Goal: Information Seeking & Learning: Learn about a topic

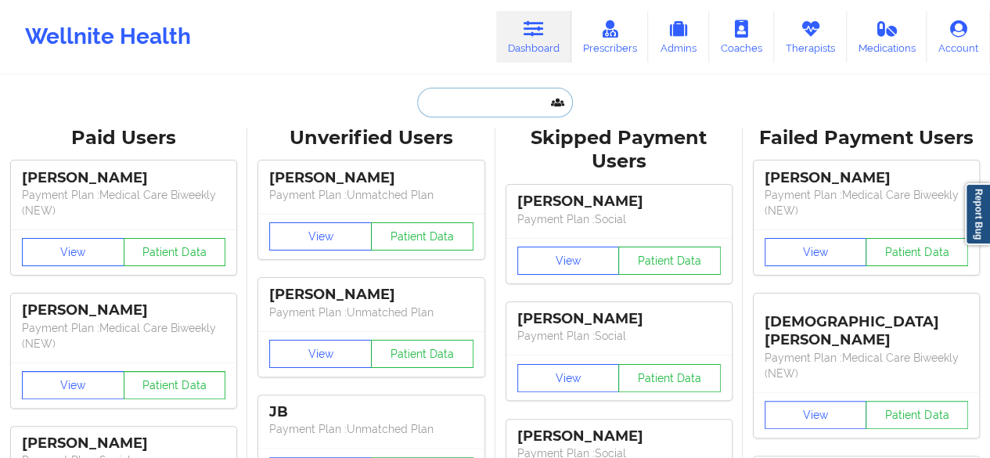
click at [480, 111] on input "text" at bounding box center [494, 103] width 155 height 30
paste input "[PERSON_NAME]"
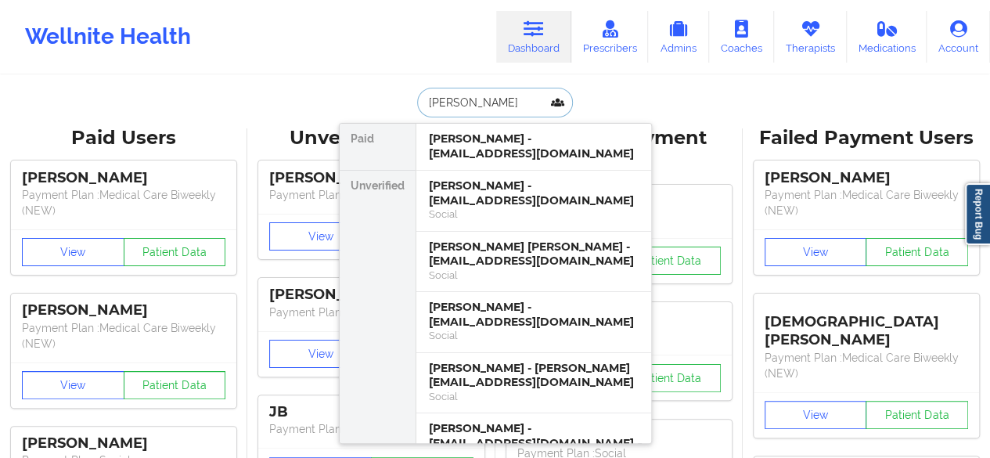
click at [477, 99] on input "[PERSON_NAME]" at bounding box center [494, 103] width 155 height 30
paste input "[PERSON_NAME]"
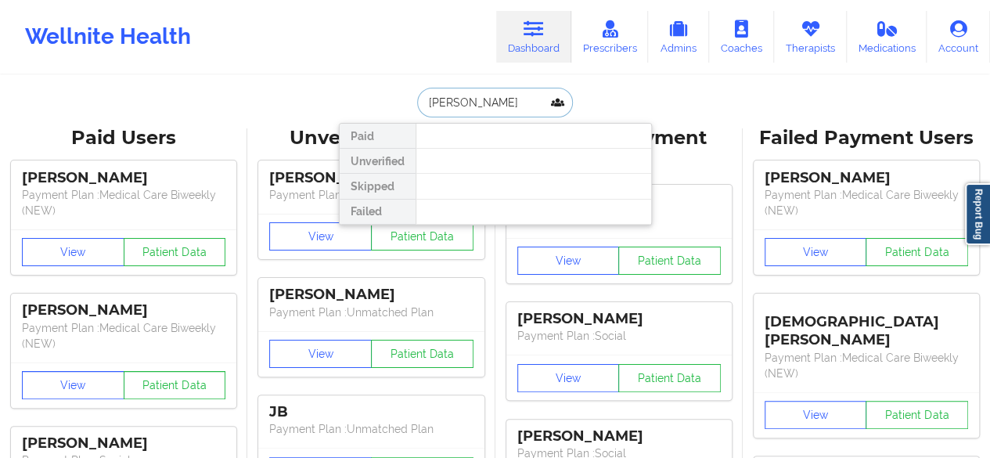
click at [485, 105] on input "[PERSON_NAME]" at bounding box center [494, 103] width 155 height 30
click at [443, 95] on input "[PERSON_NAME]" at bounding box center [494, 103] width 155 height 30
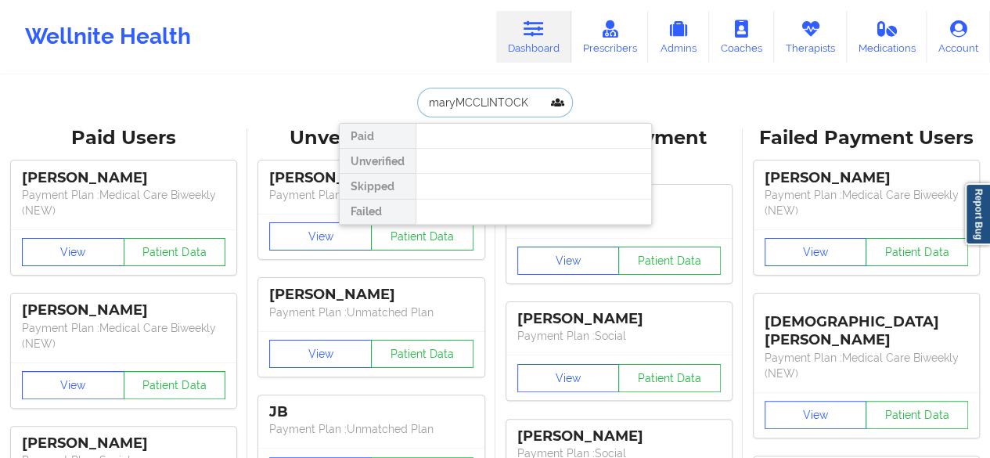
type input "[PERSON_NAME]"
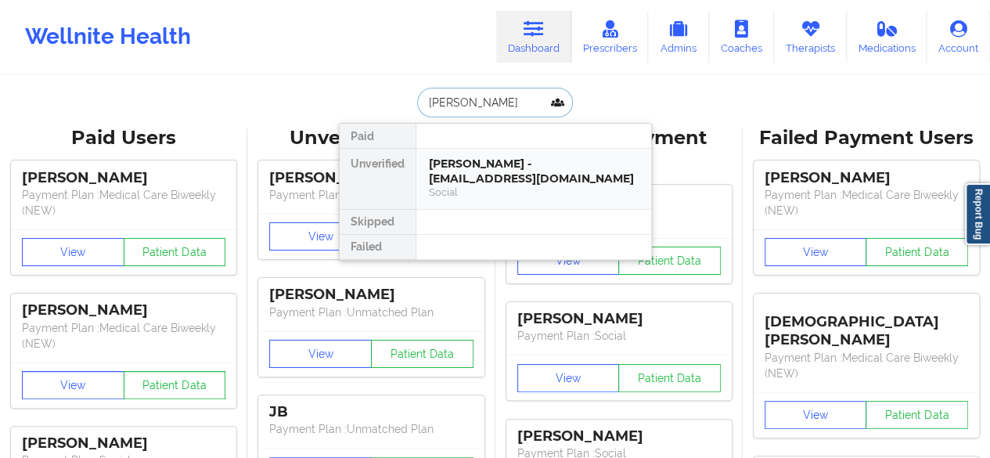
click at [464, 158] on div "[PERSON_NAME] - [EMAIL_ADDRESS][DOMAIN_NAME]" at bounding box center [534, 171] width 210 height 29
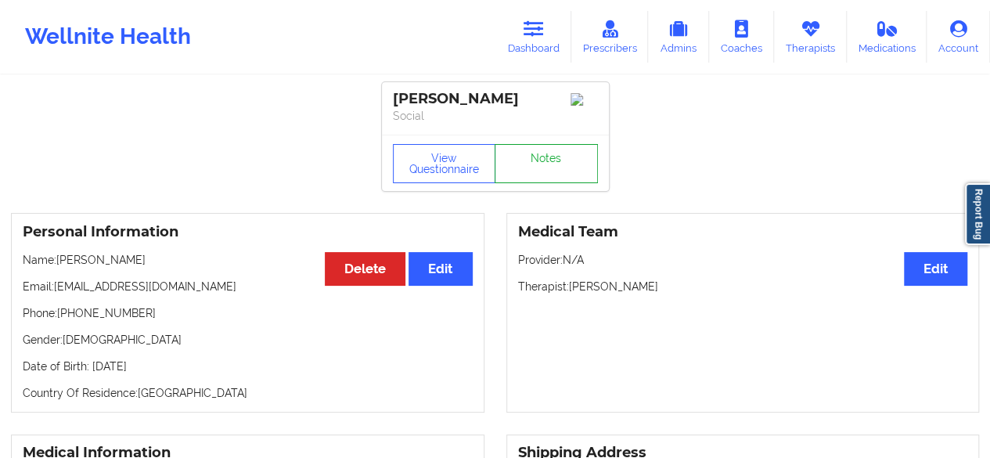
click at [570, 179] on link "Notes" at bounding box center [546, 163] width 103 height 39
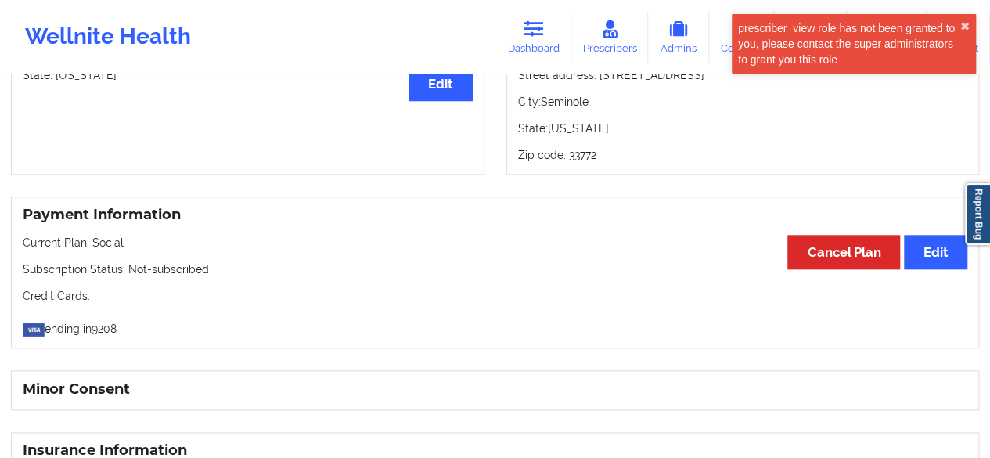
scroll to position [861, 0]
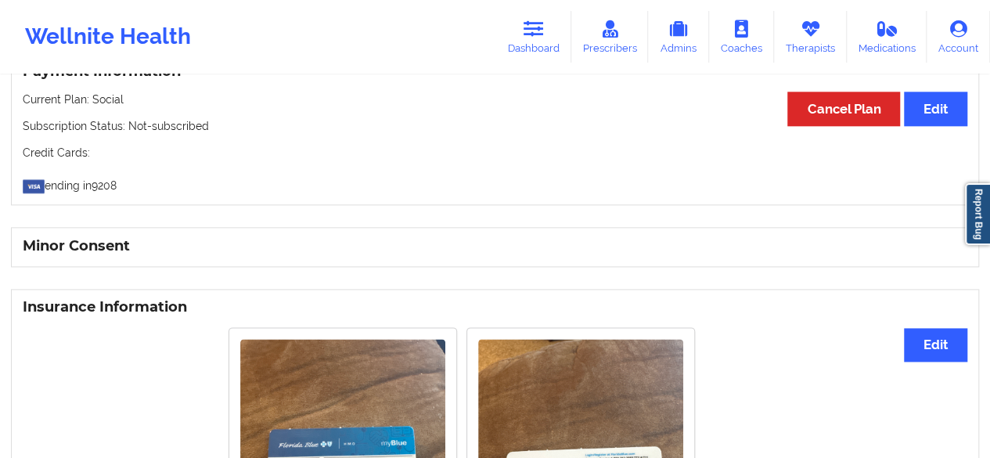
click at [709, 250] on h3 "Minor Consent" at bounding box center [495, 246] width 945 height 18
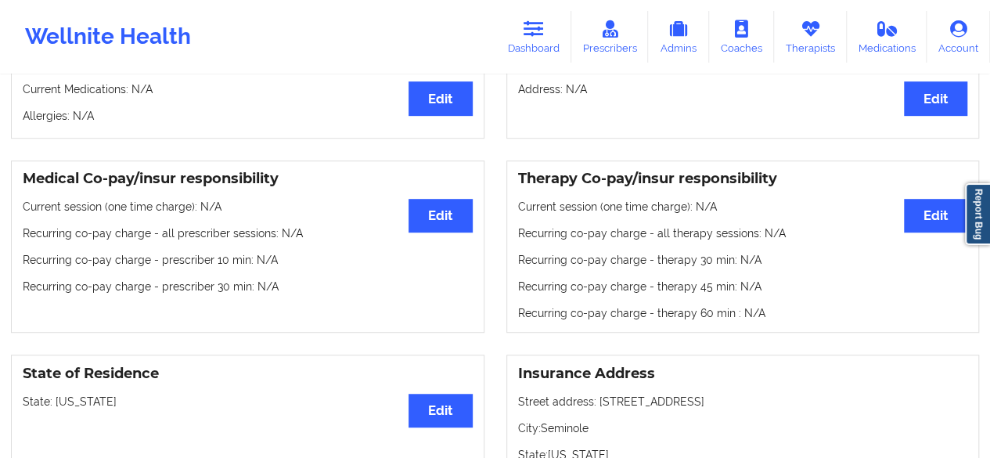
scroll to position [0, 0]
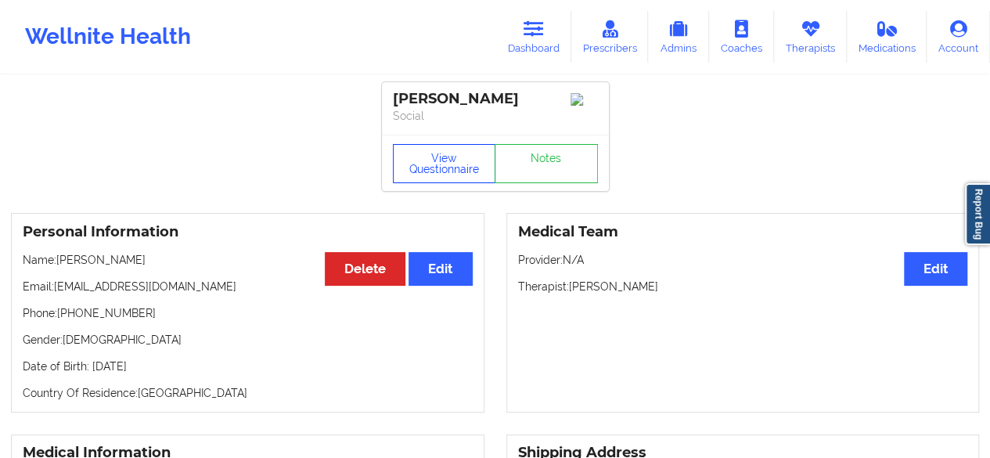
click at [449, 169] on button "View Questionnaire" at bounding box center [444, 163] width 103 height 39
click at [439, 181] on button "View Questionnaire" at bounding box center [444, 163] width 103 height 39
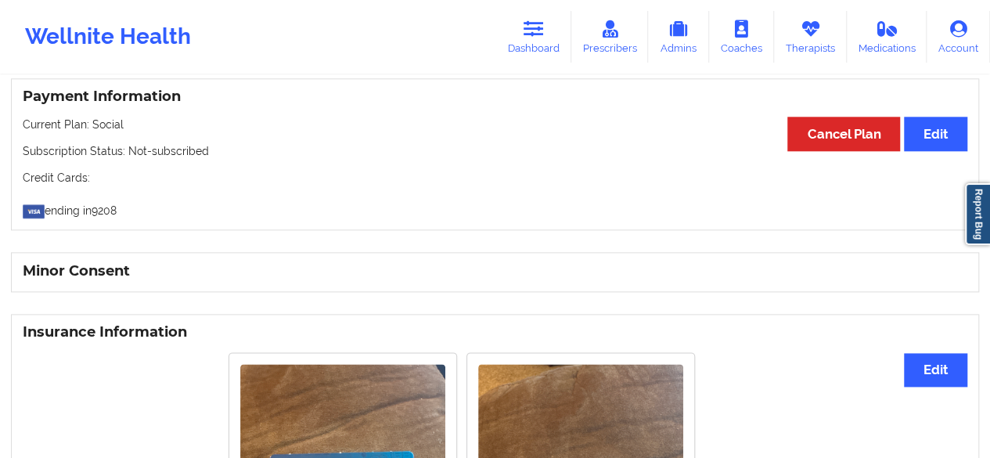
scroll to position [783, 0]
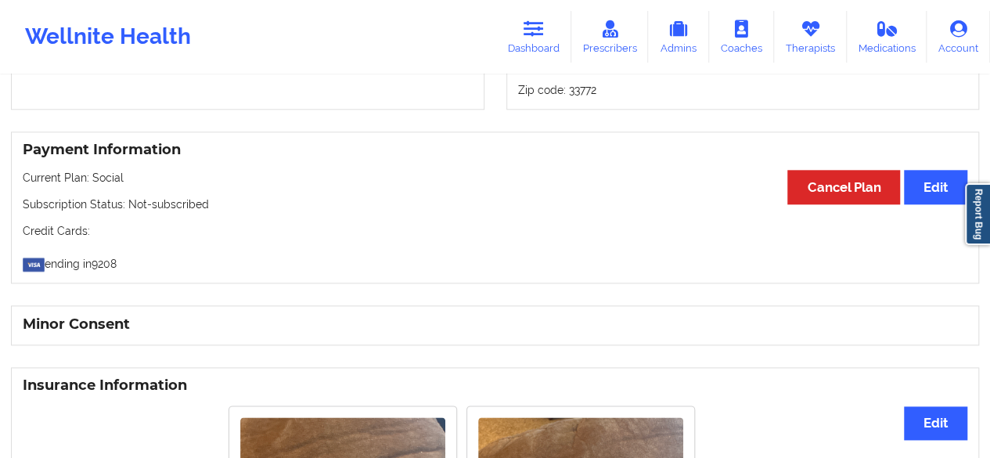
click at [576, 330] on h3 "Minor Consent" at bounding box center [495, 324] width 945 height 18
click at [50, 332] on h3 "Minor Consent" at bounding box center [495, 324] width 945 height 18
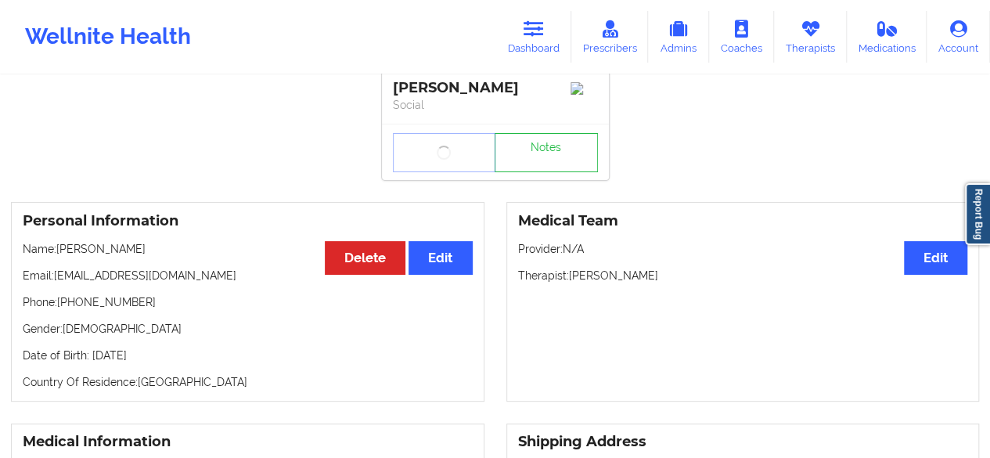
scroll to position [0, 0]
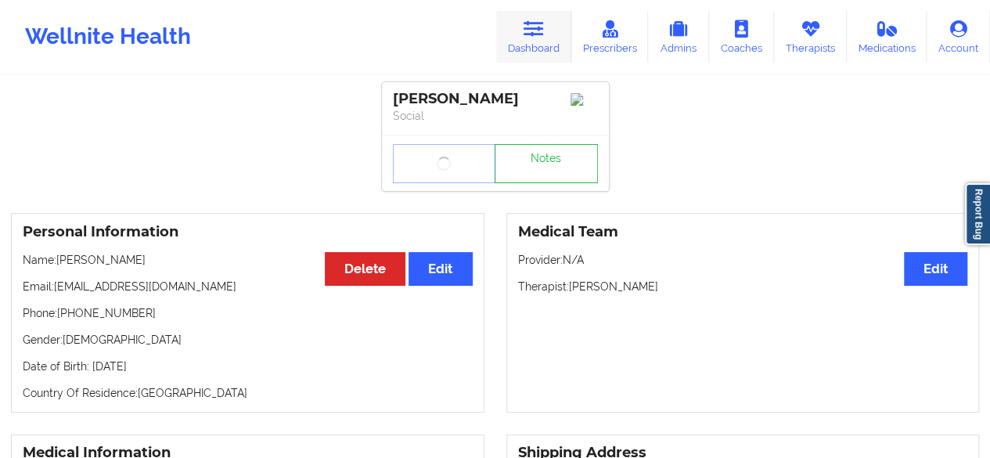
click at [518, 50] on link "Dashboard" at bounding box center [533, 37] width 75 height 52
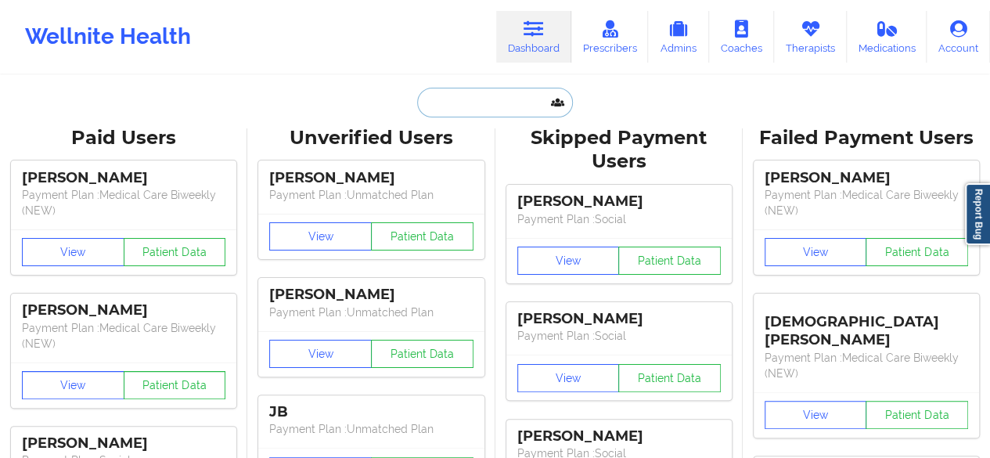
click at [501, 109] on input "text" at bounding box center [494, 103] width 155 height 30
paste input "[PERSON_NAME]"
type input "[PERSON_NAME]"
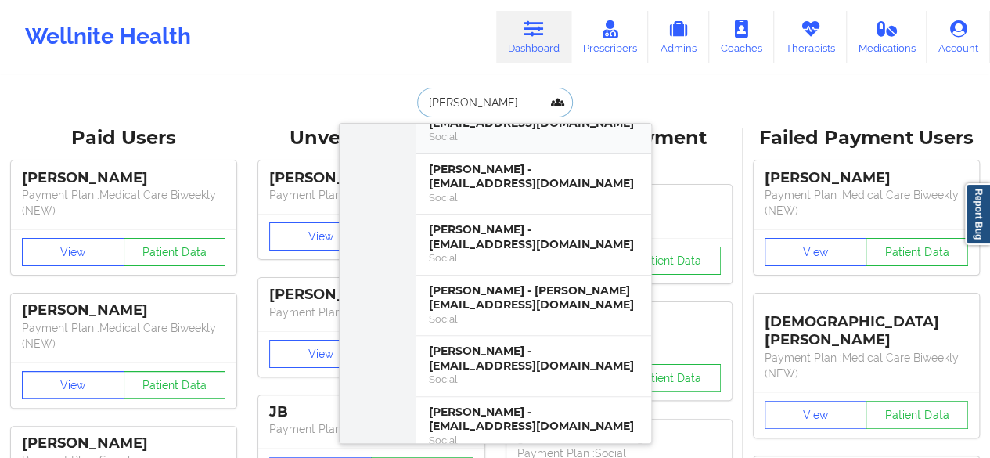
scroll to position [235, 0]
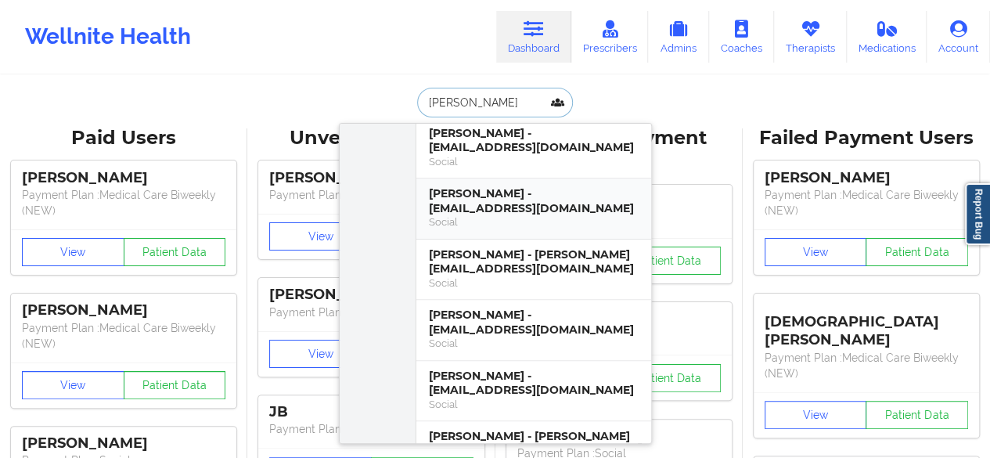
click at [541, 192] on div "[PERSON_NAME] - [EMAIL_ADDRESS][DOMAIN_NAME]" at bounding box center [534, 200] width 210 height 29
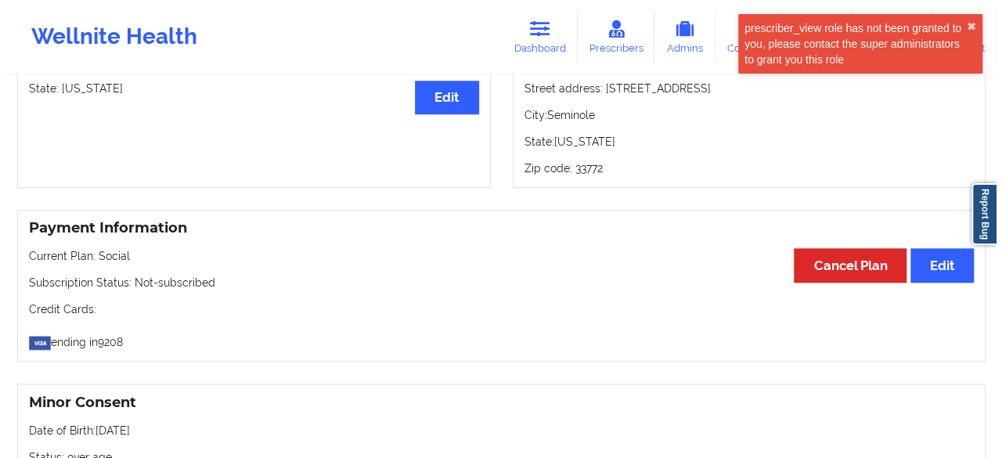
scroll to position [939, 0]
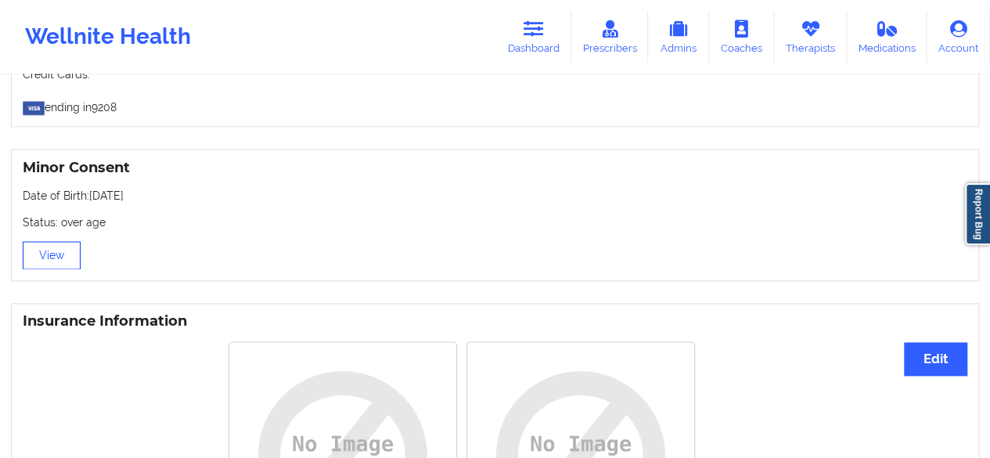
click at [64, 262] on button "View" at bounding box center [52, 255] width 58 height 28
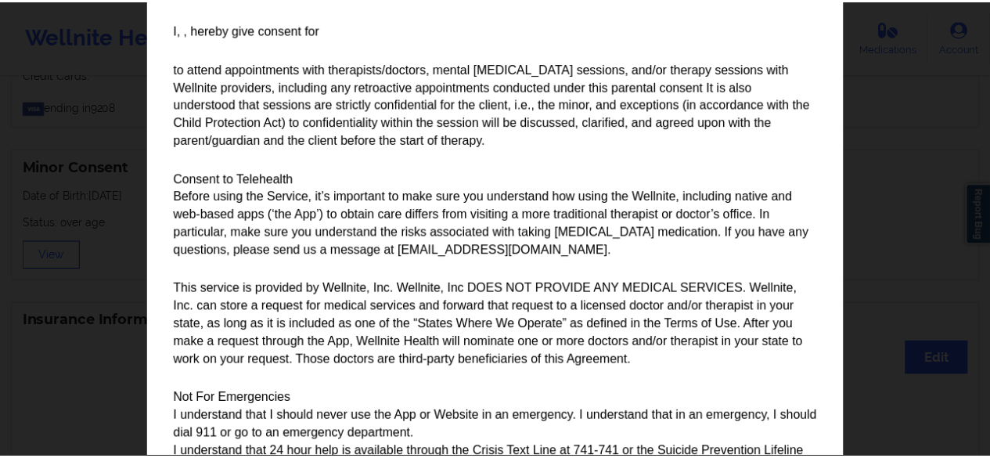
scroll to position [200, 0]
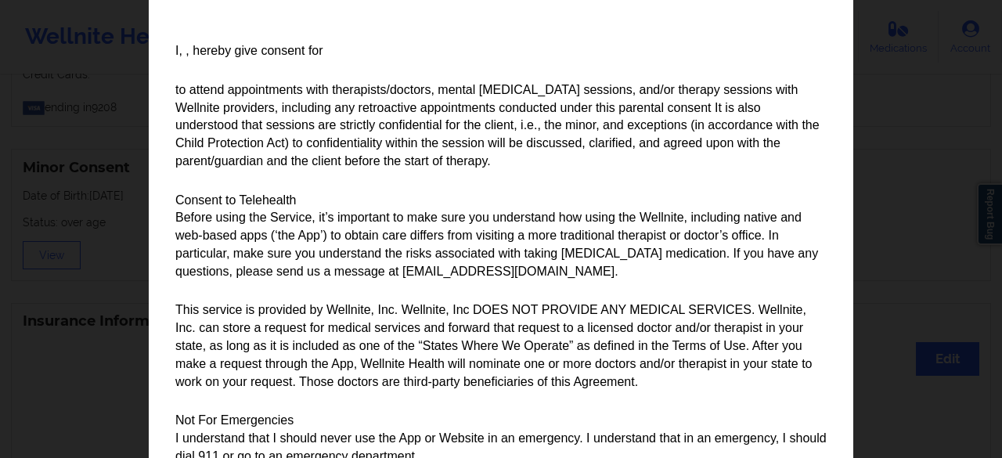
click at [92, 349] on div "Parental/Guardian Consent form for minors Minor's guardian or custodian is need…" at bounding box center [501, 229] width 1002 height 458
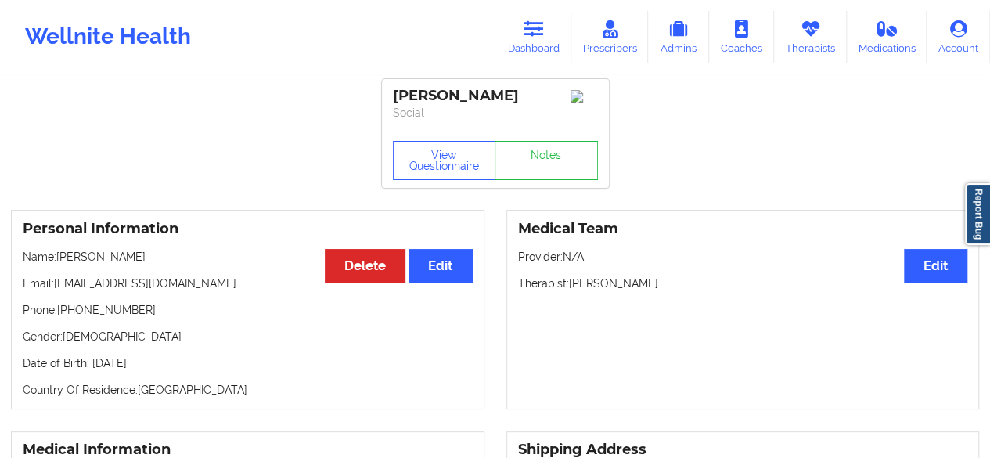
scroll to position [0, 0]
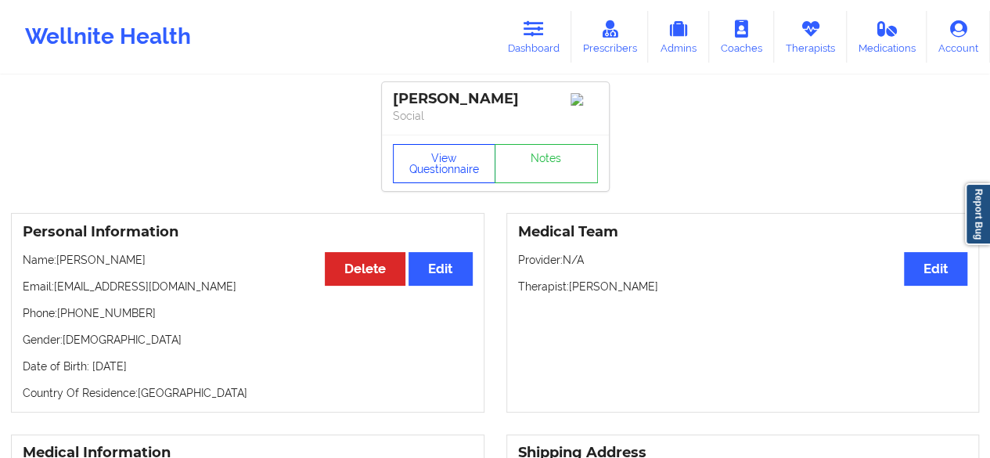
click at [451, 173] on button "View Questionnaire" at bounding box center [444, 163] width 103 height 39
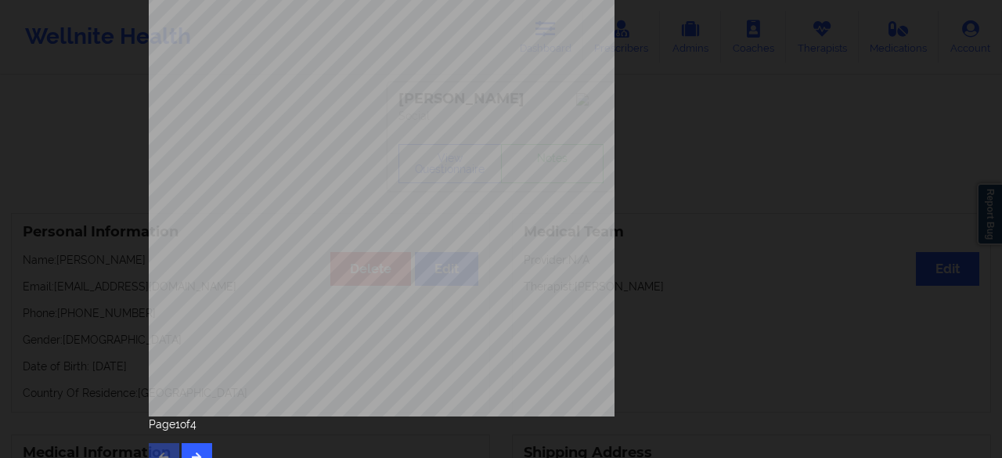
scroll to position [288, 0]
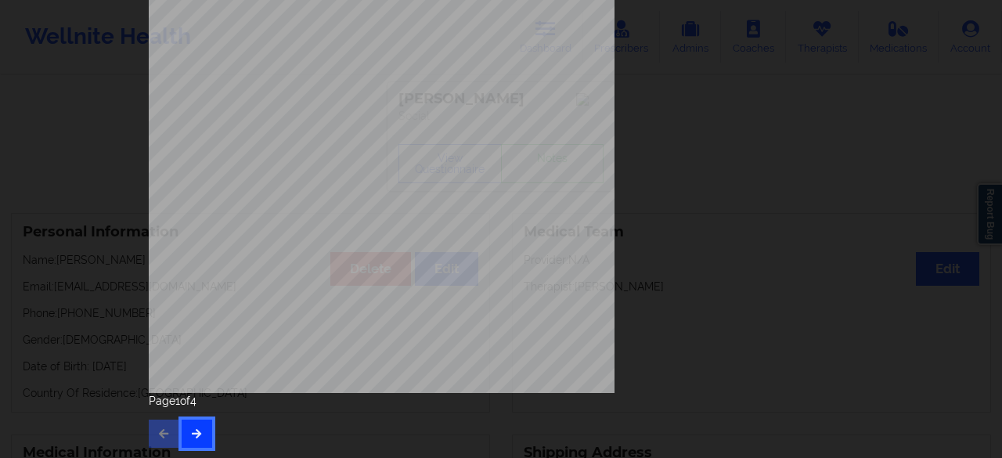
click at [197, 431] on icon "button" at bounding box center [196, 432] width 13 height 9
click at [200, 426] on button "button" at bounding box center [197, 434] width 31 height 28
click at [169, 434] on button "button" at bounding box center [164, 434] width 31 height 28
click at [186, 423] on button "button" at bounding box center [197, 434] width 31 height 28
click at [202, 418] on div "Page 3 of 4" at bounding box center [501, 420] width 704 height 55
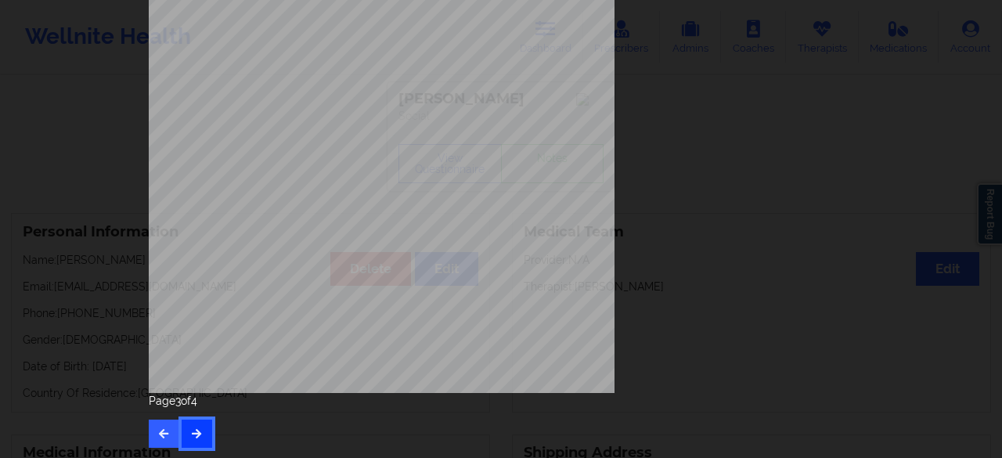
click at [199, 434] on icon "button" at bounding box center [196, 432] width 13 height 9
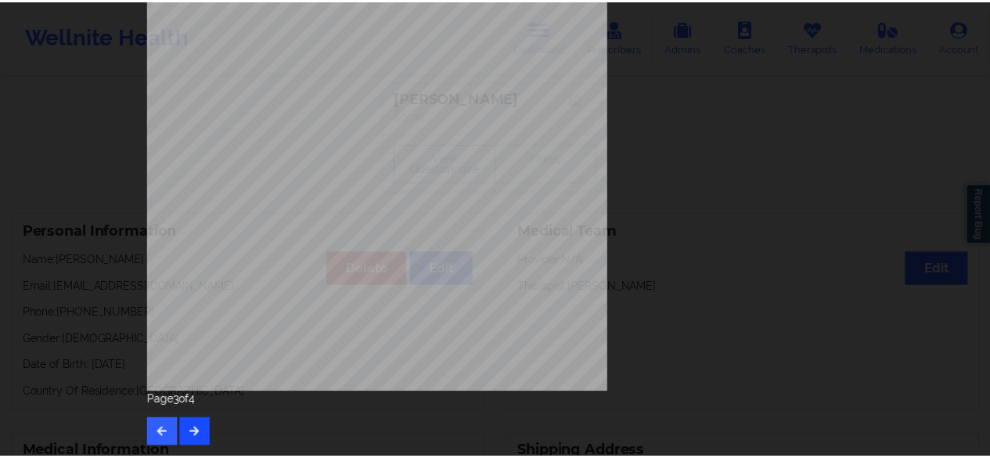
scroll to position [0, 0]
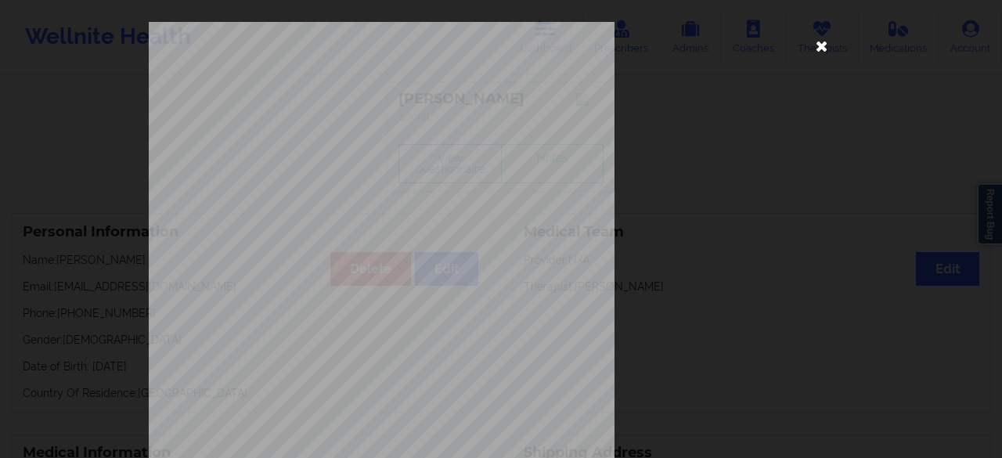
click at [811, 54] on icon at bounding box center [821, 45] width 25 height 25
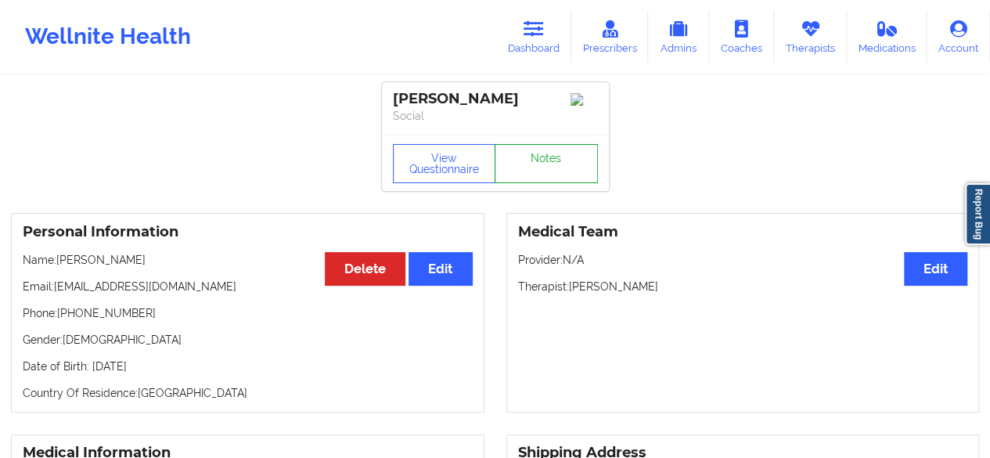
click at [531, 168] on link "Notes" at bounding box center [546, 163] width 103 height 39
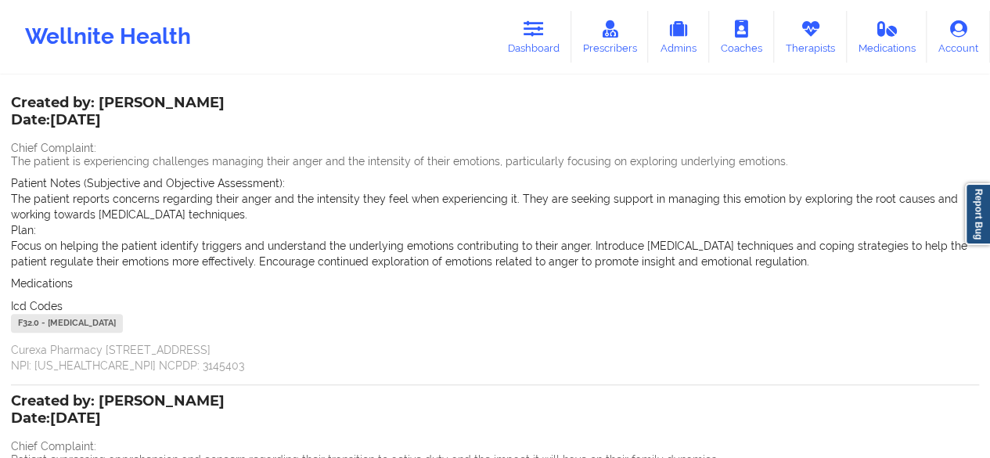
scroll to position [391, 0]
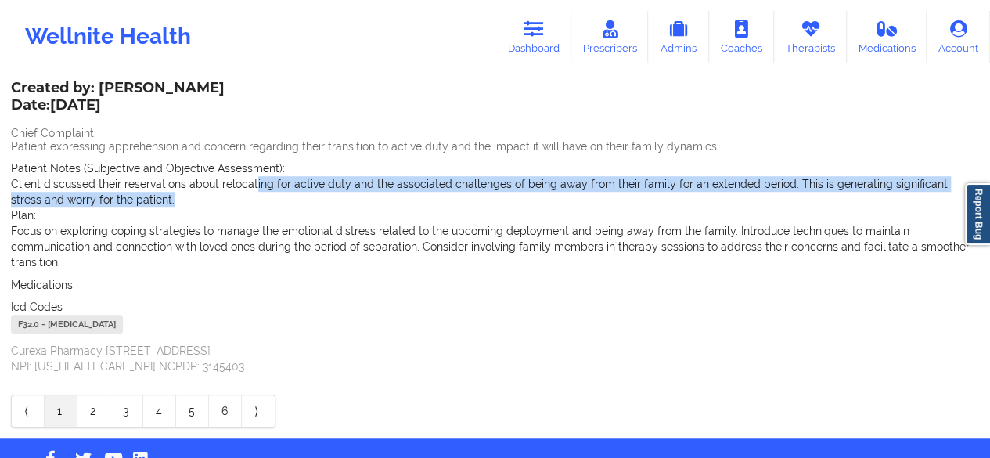
drag, startPoint x: 141, startPoint y: 193, endPoint x: 255, endPoint y: 182, distance: 114.9
click at [254, 182] on p "Client discussed their reservations about relocating for active duty and the as…" at bounding box center [495, 191] width 968 height 31
click at [255, 182] on p "Client discussed their reservations about relocating for active duty and the as…" at bounding box center [495, 191] width 968 height 31
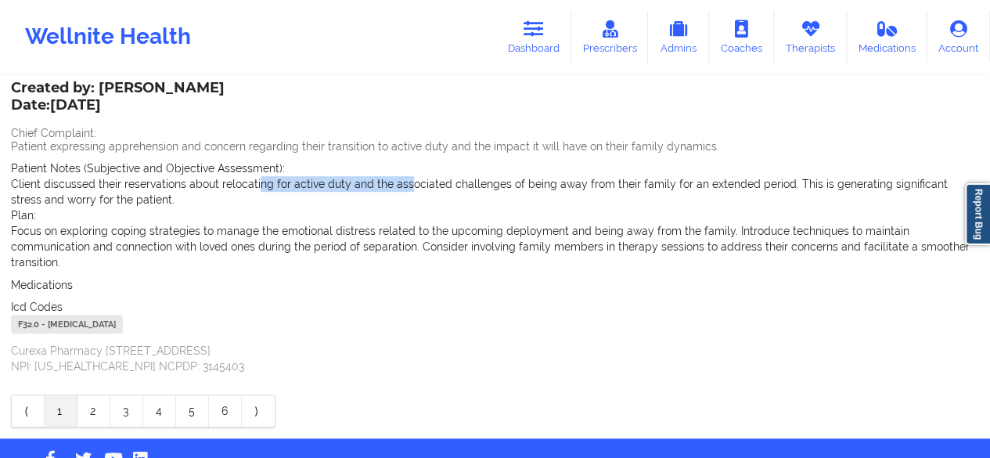
drag, startPoint x: 300, startPoint y: 184, endPoint x: 409, endPoint y: 186, distance: 108.8
click at [407, 186] on p "Client discussed their reservations about relocating for active duty and the as…" at bounding box center [495, 191] width 968 height 31
click at [409, 186] on p "Client discussed their reservations about relocating for active duty and the as…" at bounding box center [495, 191] width 968 height 31
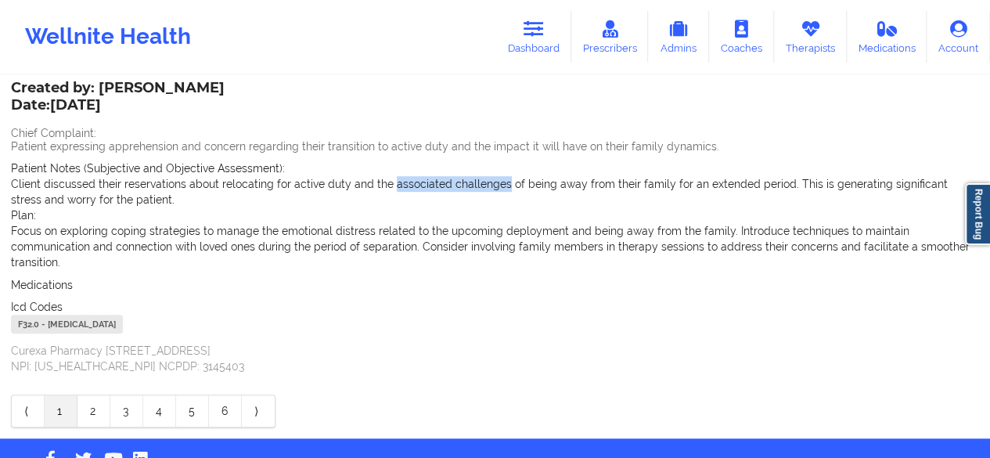
drag, startPoint x: 409, startPoint y: 186, endPoint x: 463, endPoint y: 186, distance: 54.8
click at [463, 186] on p "Client discussed their reservations about relocating for active duty and the as…" at bounding box center [495, 191] width 968 height 31
click at [464, 186] on p "Client discussed their reservations about relocating for active duty and the as…" at bounding box center [495, 191] width 968 height 31
drag, startPoint x: 283, startPoint y: 186, endPoint x: 319, endPoint y: 187, distance: 36.8
click at [319, 187] on p "Client discussed their reservations about relocating for active duty and the as…" at bounding box center [495, 191] width 968 height 31
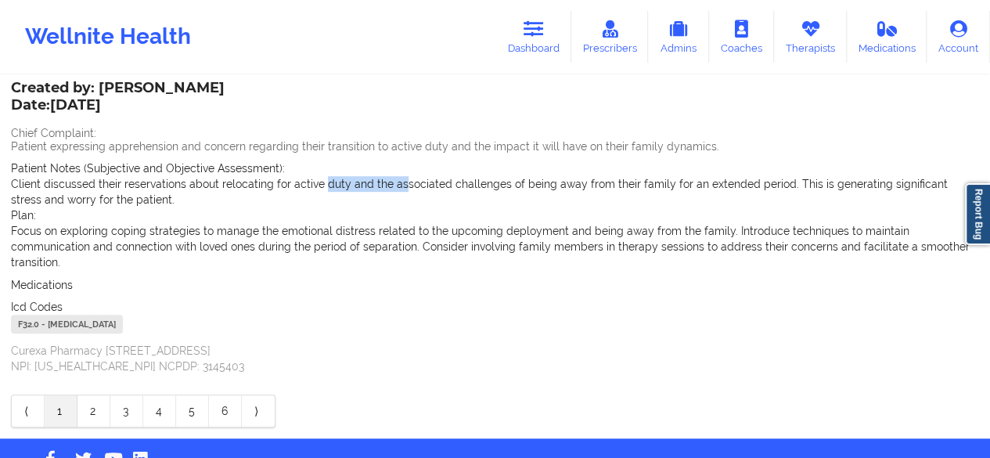
drag, startPoint x: 323, startPoint y: 187, endPoint x: 402, endPoint y: 189, distance: 79.9
click at [402, 189] on p "Client discussed their reservations about relocating for active duty and the as…" at bounding box center [495, 191] width 968 height 31
click at [405, 187] on p "Client discussed their reservations about relocating for active duty and the as…" at bounding box center [495, 191] width 968 height 31
drag, startPoint x: 405, startPoint y: 187, endPoint x: 507, endPoint y: 182, distance: 102.7
click at [499, 184] on p "Client discussed their reservations about relocating for active duty and the as…" at bounding box center [495, 191] width 968 height 31
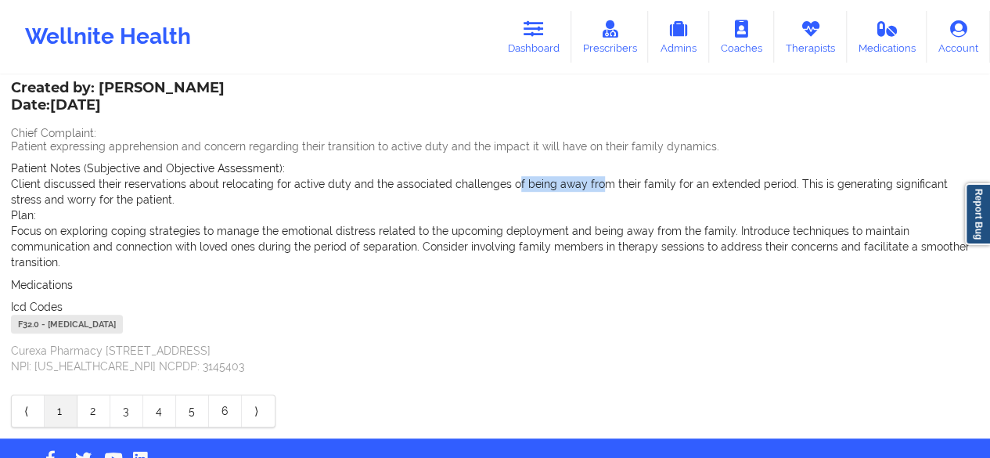
drag, startPoint x: 510, startPoint y: 182, endPoint x: 627, endPoint y: 184, distance: 116.7
click at [618, 184] on p "Client discussed their reservations about relocating for active duty and the as…" at bounding box center [495, 191] width 968 height 31
drag, startPoint x: 629, startPoint y: 183, endPoint x: 742, endPoint y: 184, distance: 112.7
click at [742, 184] on p "Client discussed their reservations about relocating for active duty and the as…" at bounding box center [495, 191] width 968 height 31
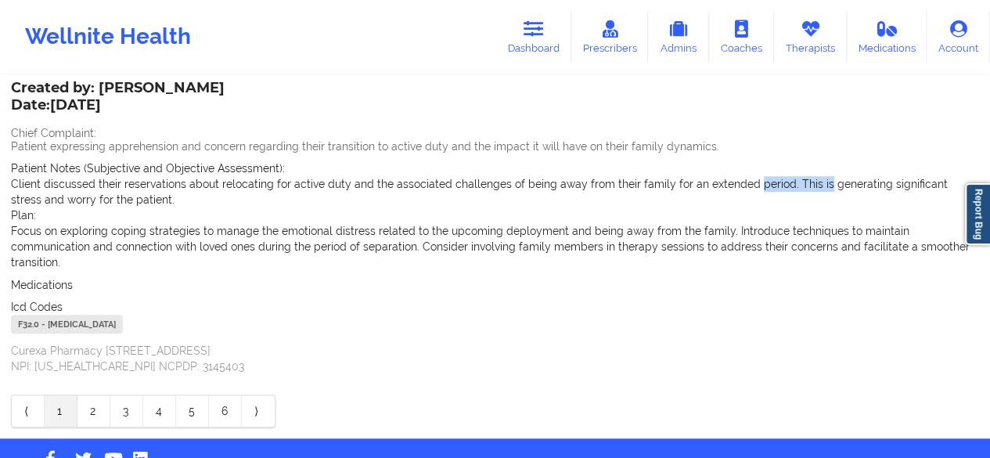
drag, startPoint x: 756, startPoint y: 186, endPoint x: 807, endPoint y: 186, distance: 50.9
click at [807, 186] on p "Client discussed their reservations about relocating for active duty and the as…" at bounding box center [495, 191] width 968 height 31
click at [808, 186] on p "Client discussed their reservations about relocating for active duty and the as…" at bounding box center [495, 191] width 968 height 31
click at [213, 395] on link "6" at bounding box center [225, 410] width 33 height 31
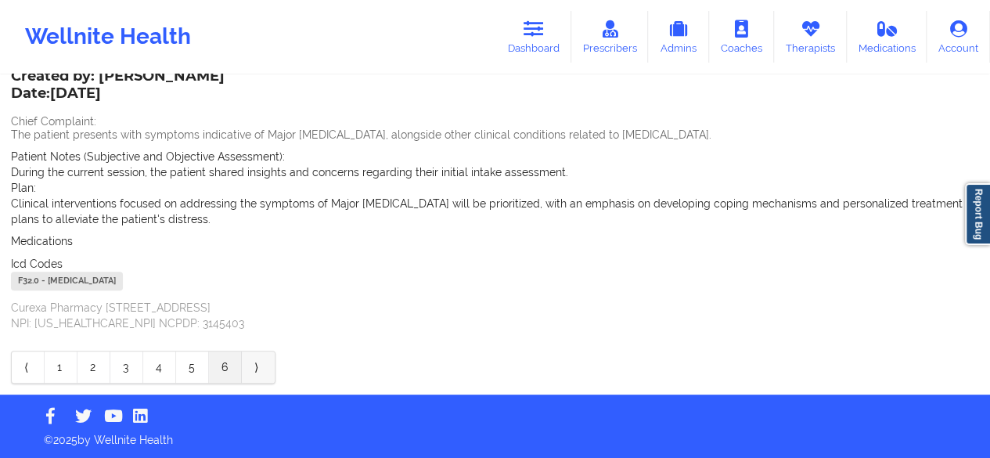
scroll to position [27, 0]
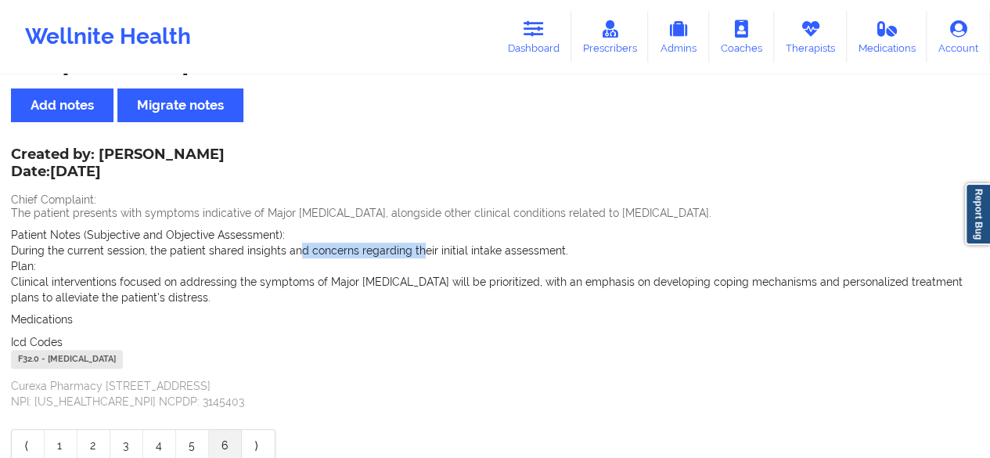
drag, startPoint x: 294, startPoint y: 248, endPoint x: 423, endPoint y: 249, distance: 128.4
click at [421, 250] on p "During the current session, the patient shared insights and concerns regarding …" at bounding box center [495, 251] width 968 height 16
click at [423, 249] on p "During the current session, the patient shared insights and concerns regarding …" at bounding box center [495, 251] width 968 height 16
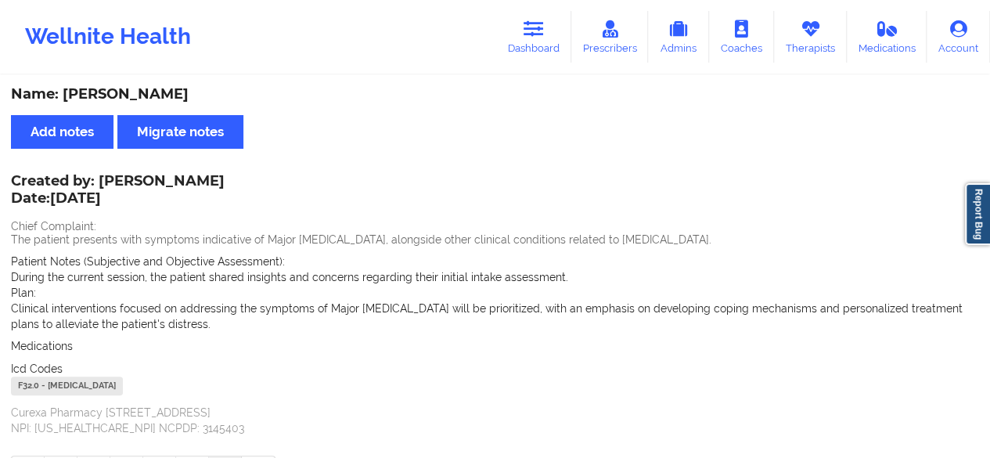
scroll to position [105, 0]
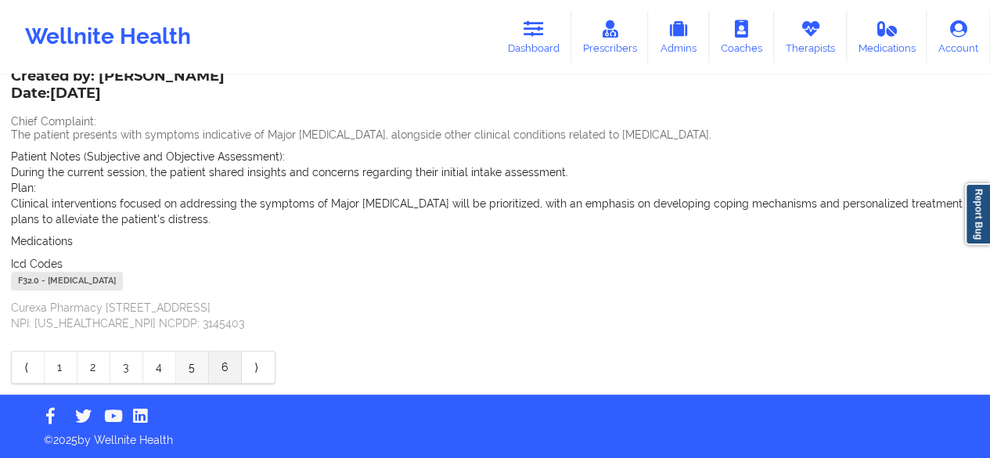
click at [206, 376] on link "5" at bounding box center [192, 366] width 33 height 31
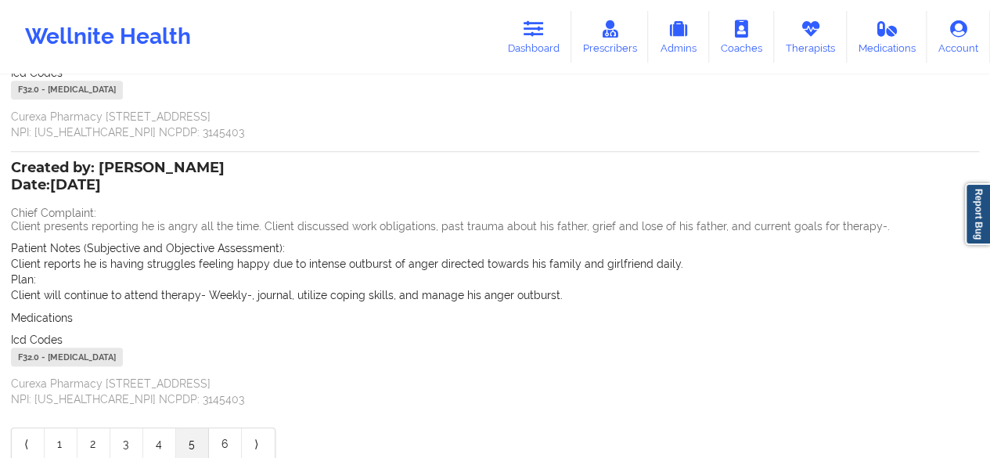
scroll to position [340, 0]
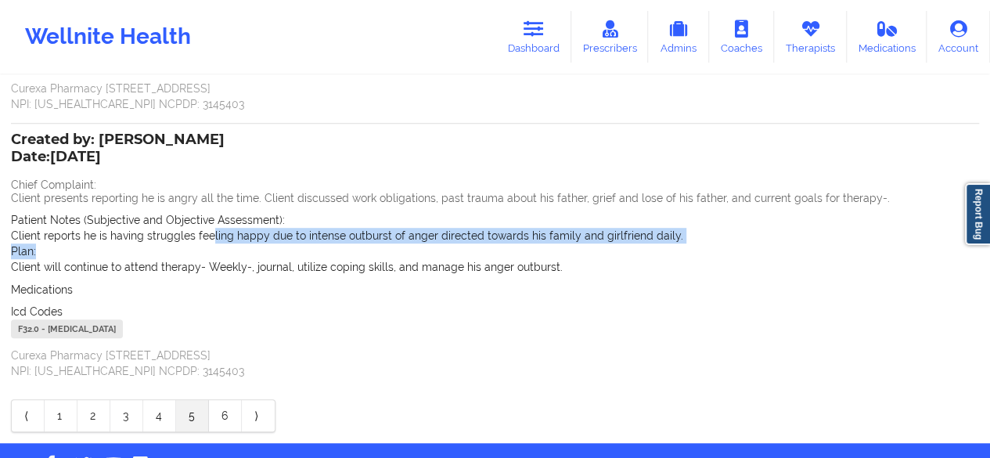
drag, startPoint x: 129, startPoint y: 245, endPoint x: 225, endPoint y: 242, distance: 96.3
click at [224, 242] on div "Patient Notes (Subjective and Objective Assessment): Client reports he is havin…" at bounding box center [495, 243] width 968 height 63
click at [225, 242] on p "Client reports he is having struggles feeling happy due to intense outburst of …" at bounding box center [495, 236] width 968 height 16
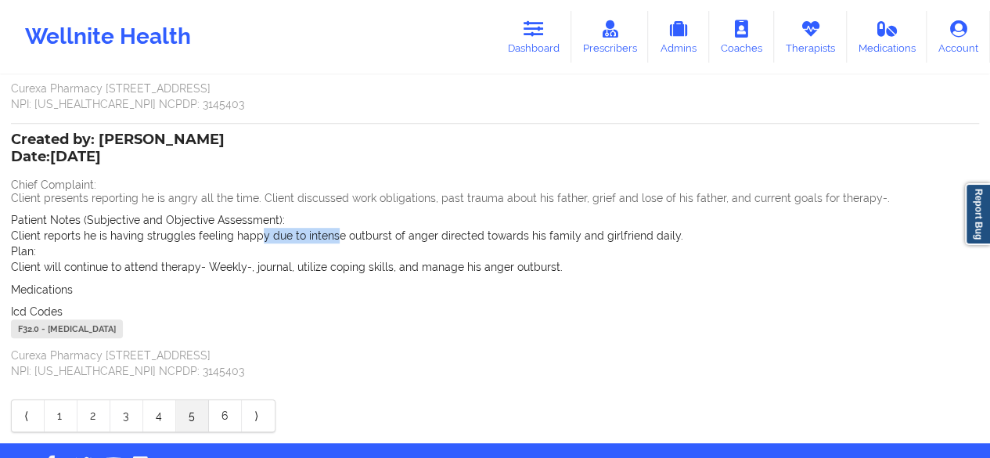
drag, startPoint x: 279, startPoint y: 242, endPoint x: 335, endPoint y: 241, distance: 56.4
click at [333, 242] on p "Client reports he is having struggles feeling happy due to intense outburst of …" at bounding box center [495, 236] width 968 height 16
click at [422, 237] on p "Client reports he is having struggles feeling happy due to intense outburst of …" at bounding box center [495, 236] width 968 height 16
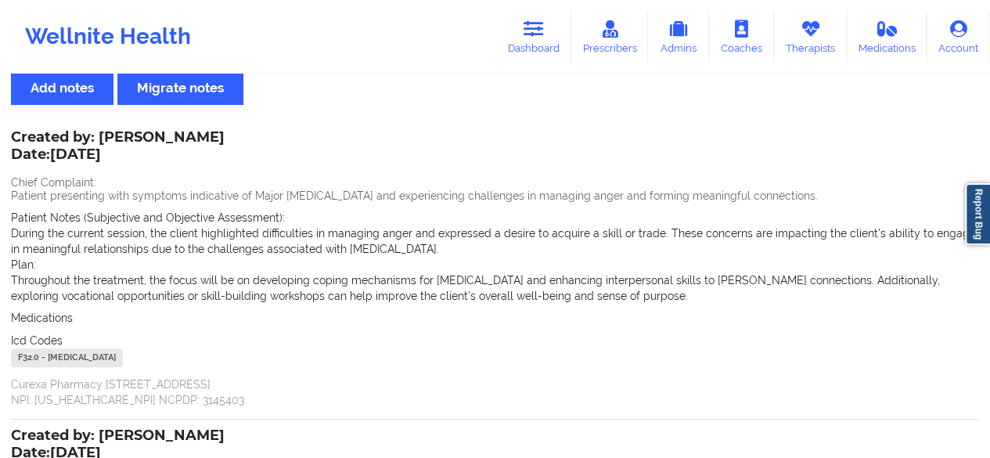
scroll to position [0, 0]
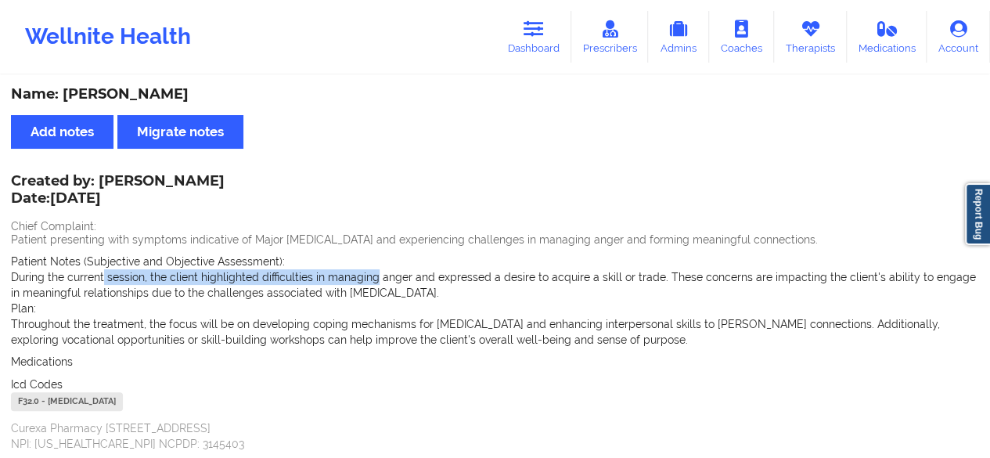
drag, startPoint x: 104, startPoint y: 280, endPoint x: 384, endPoint y: 267, distance: 279.8
click at [384, 267] on div "Patient Notes (Subjective and Objective Assessment): During the current session…" at bounding box center [495, 277] width 968 height 47
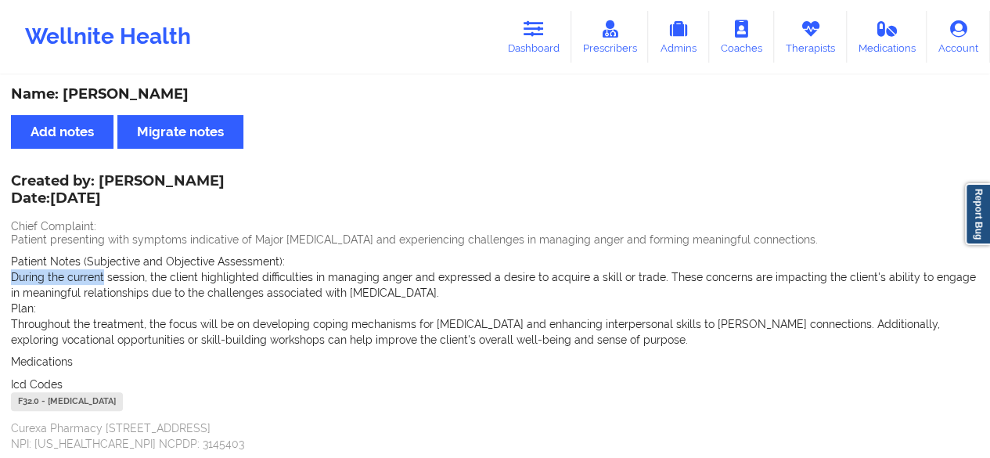
click at [384, 267] on div "Patient Notes (Subjective and Objective Assessment): During the current session…" at bounding box center [495, 277] width 968 height 47
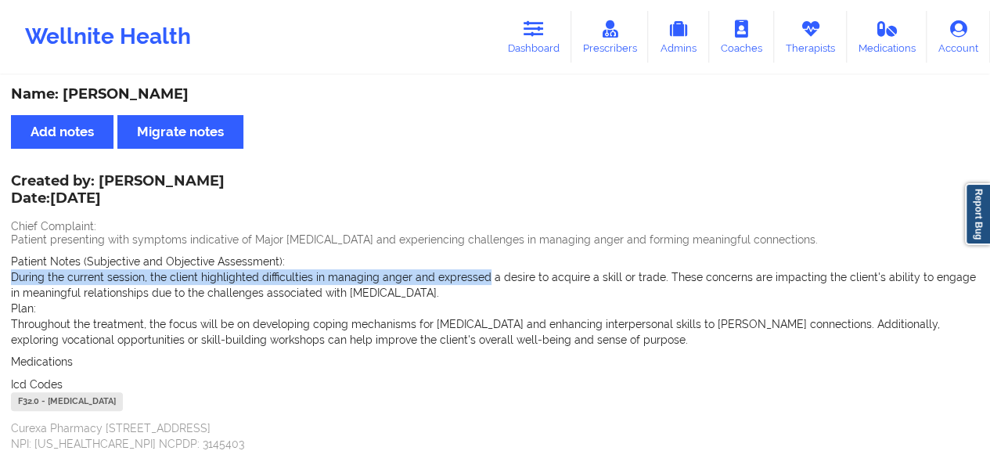
drag, startPoint x: 384, startPoint y: 267, endPoint x: 471, endPoint y: 277, distance: 88.3
click at [471, 277] on div "Patient Notes (Subjective and Objective Assessment): During the current session…" at bounding box center [495, 277] width 968 height 47
click at [471, 277] on p "During the current session, the client highlighted difficulties in managing ang…" at bounding box center [495, 284] width 968 height 31
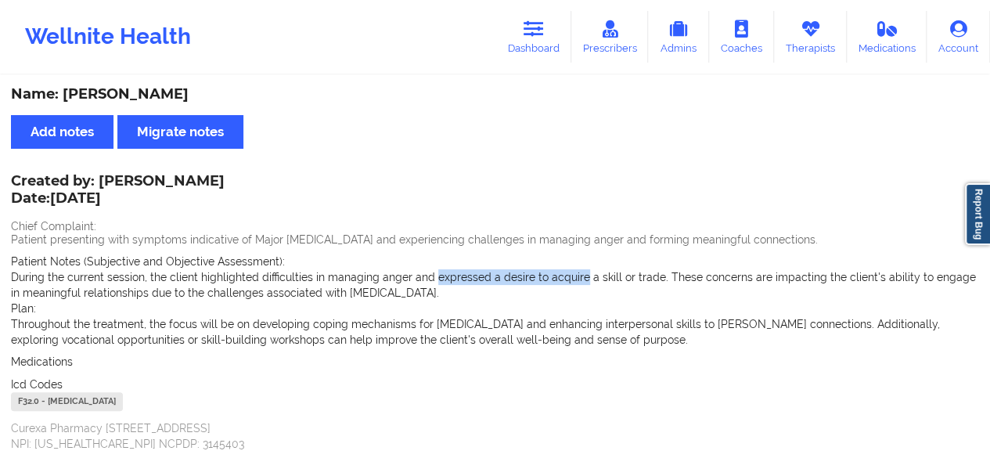
drag, startPoint x: 472, startPoint y: 277, endPoint x: 559, endPoint y: 280, distance: 86.9
click at [559, 280] on p "During the current session, the client highlighted difficulties in managing ang…" at bounding box center [495, 284] width 968 height 31
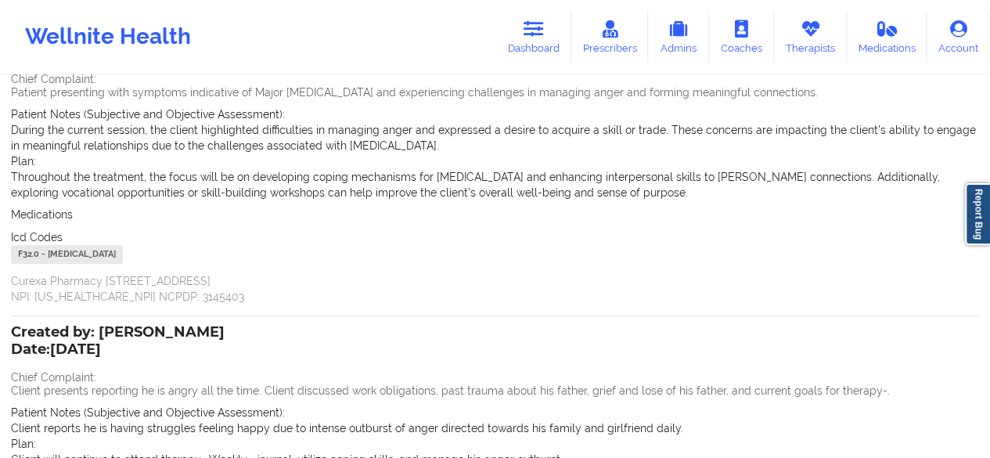
scroll to position [387, 0]
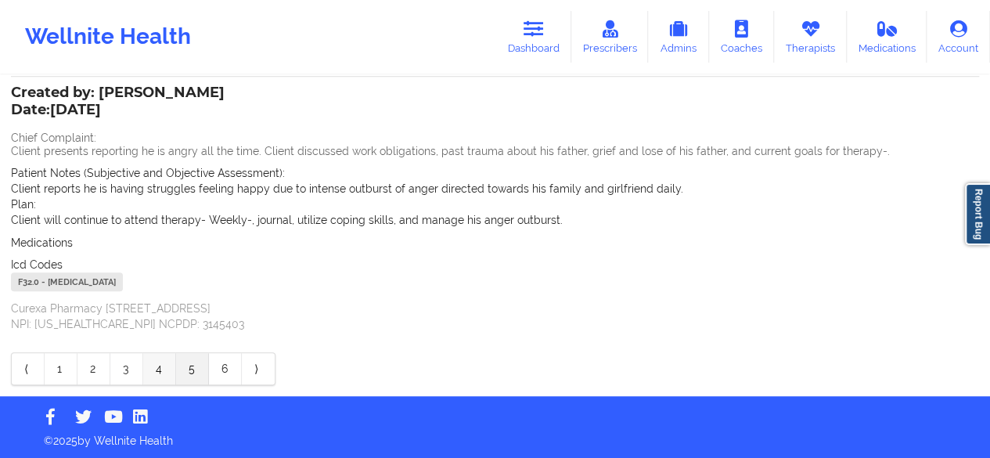
click at [168, 376] on link "4" at bounding box center [159, 368] width 33 height 31
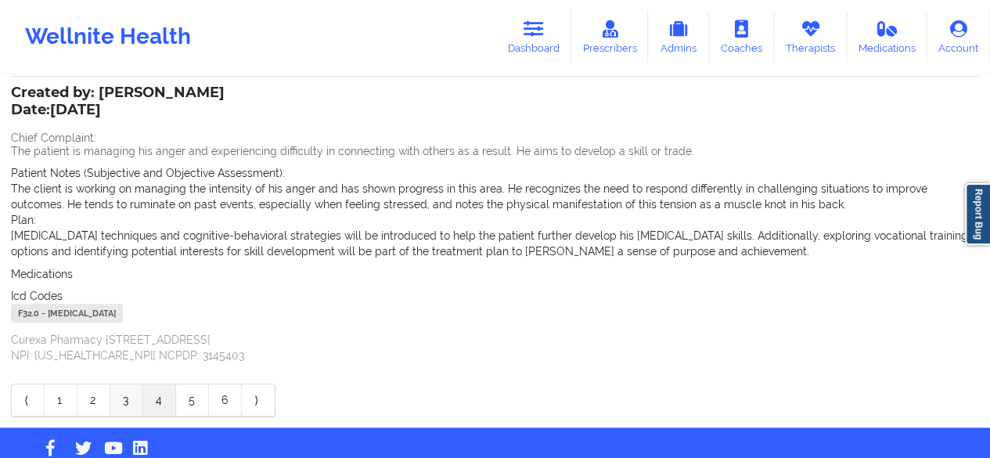
click at [136, 392] on link "3" at bounding box center [126, 399] width 33 height 31
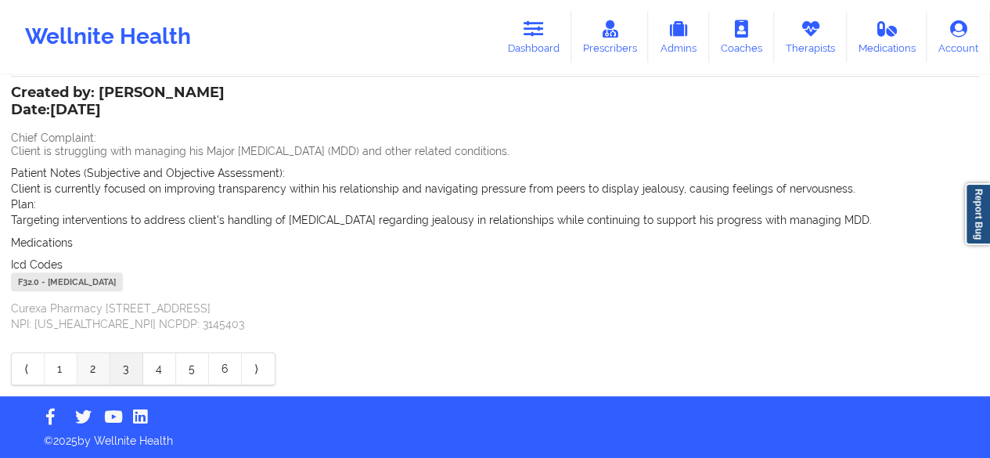
click at [102, 375] on link "2" at bounding box center [93, 368] width 33 height 31
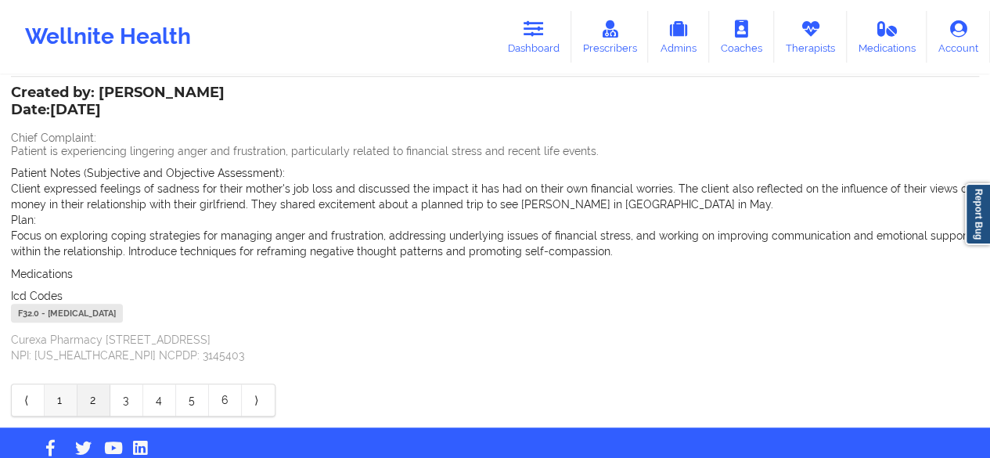
click at [59, 384] on link "1" at bounding box center [61, 399] width 33 height 31
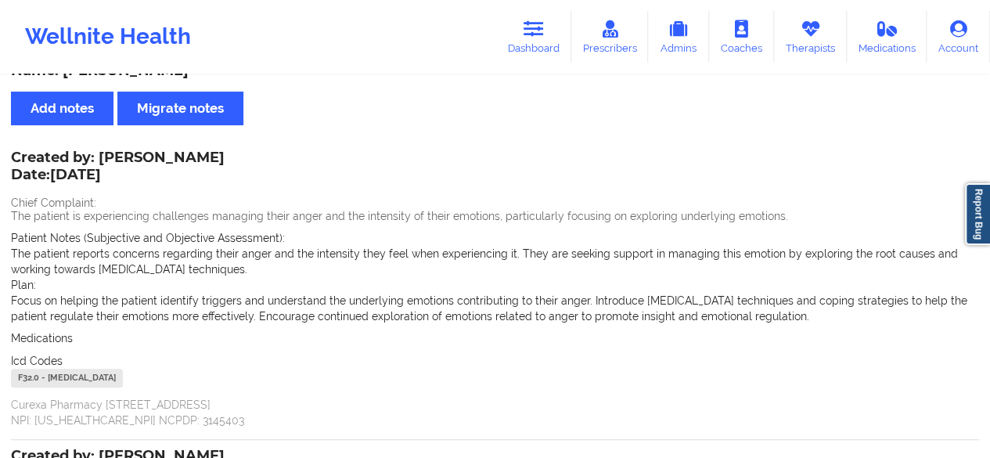
scroll to position [0, 0]
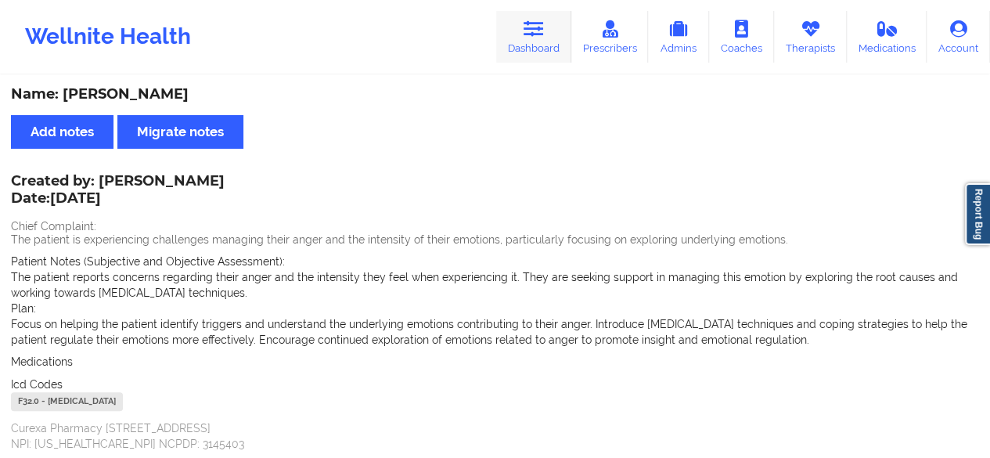
click at [535, 45] on link "Dashboard" at bounding box center [533, 37] width 75 height 52
